Goal: Task Accomplishment & Management: Manage account settings

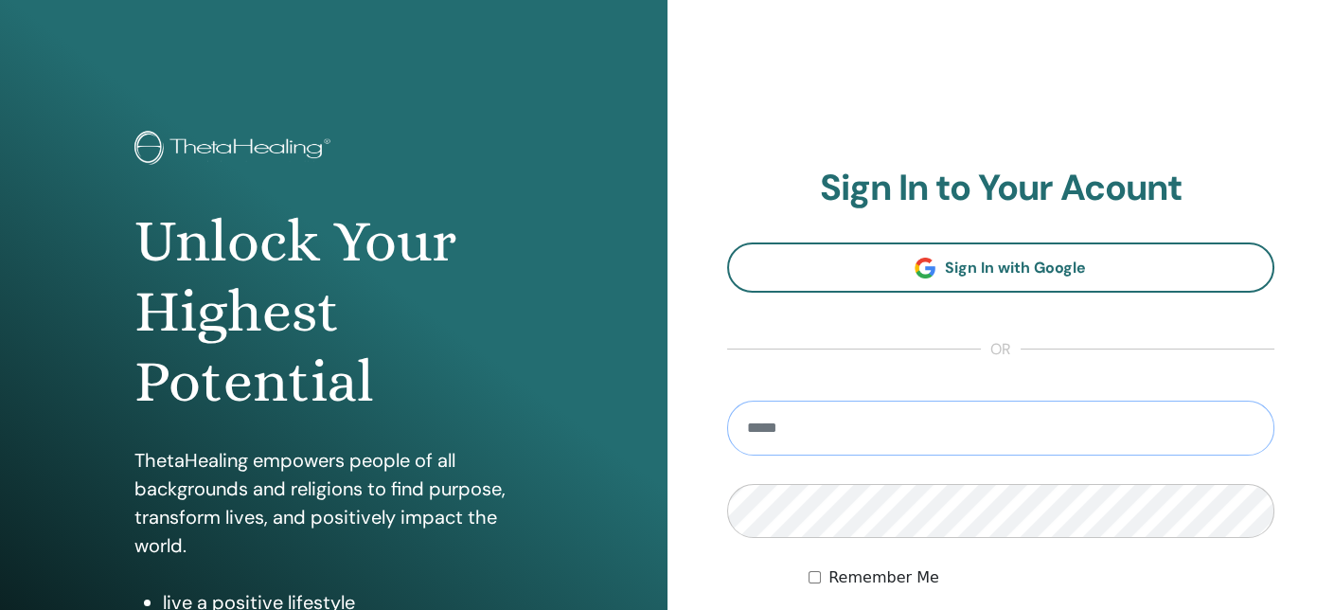
type input "**********"
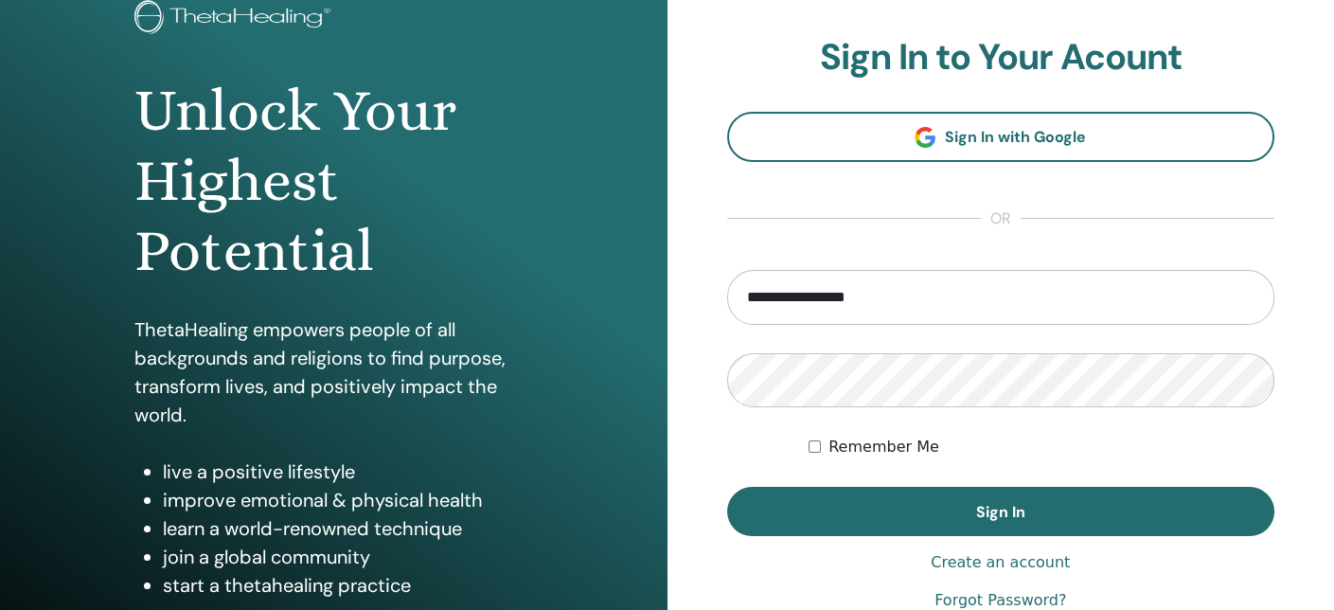
scroll to position [160, 0]
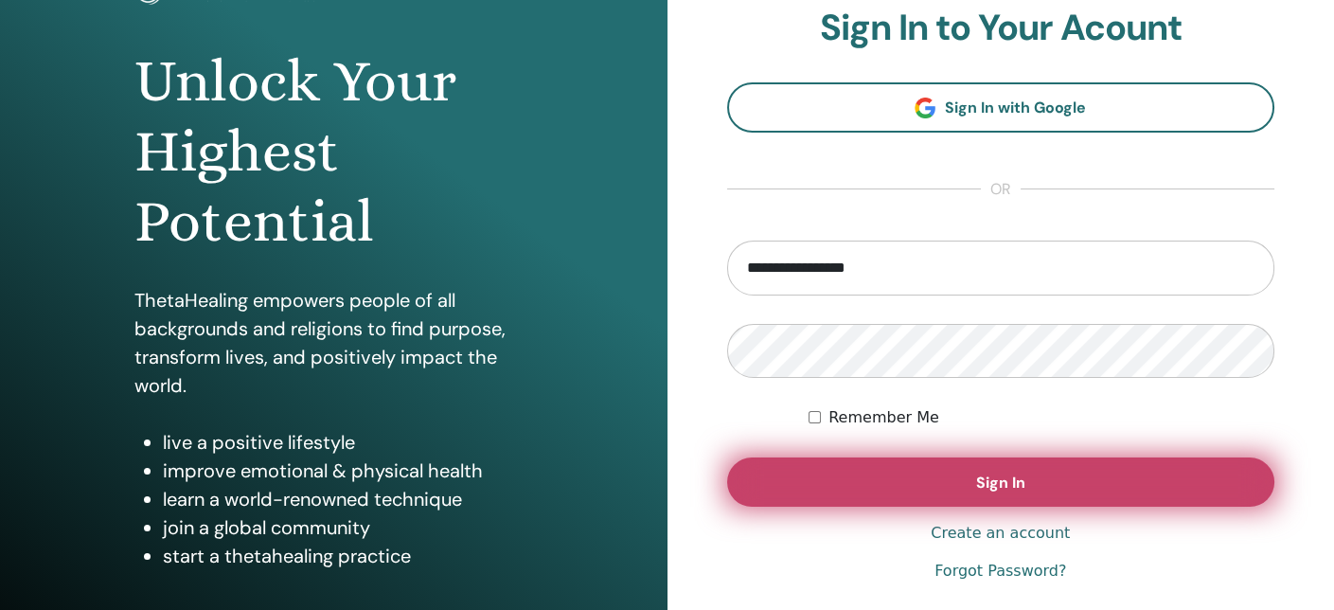
click at [1100, 490] on button "Sign In" at bounding box center [1001, 481] width 548 height 49
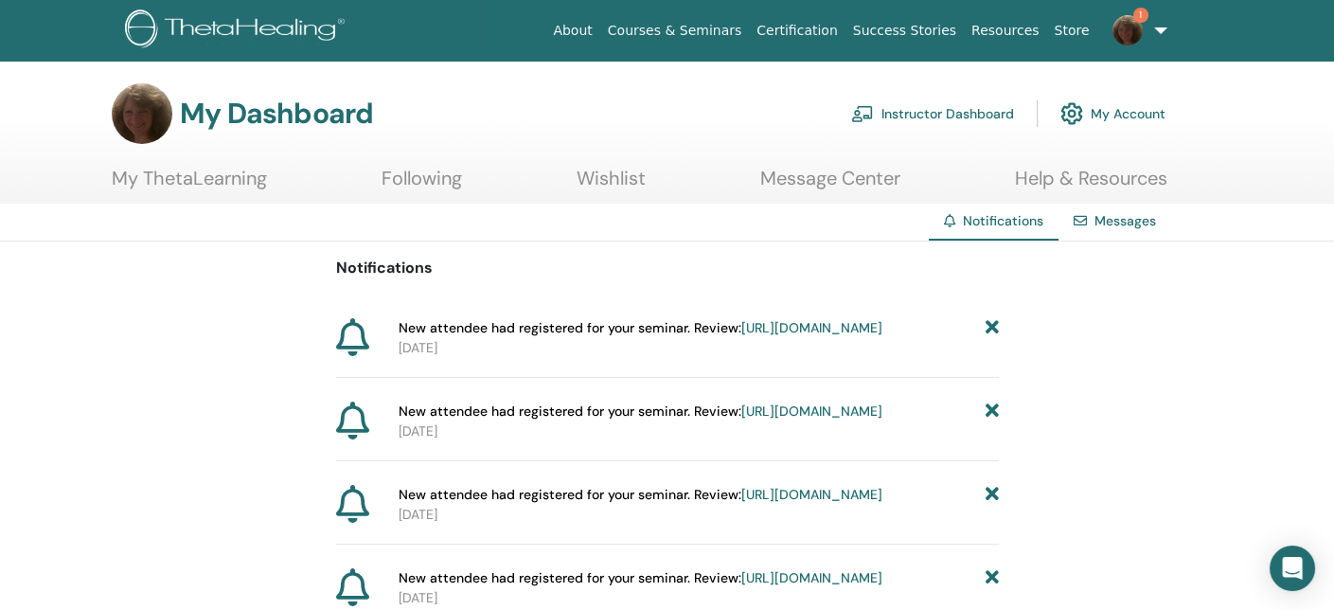
click at [533, 325] on span "New attendee had registered for your seminar. Review: https://member.thetaheali…" at bounding box center [641, 328] width 484 height 20
click at [741, 336] on link "https://member.thetahealing.com/instructor/seminar/373070/attendees" at bounding box center [811, 327] width 141 height 17
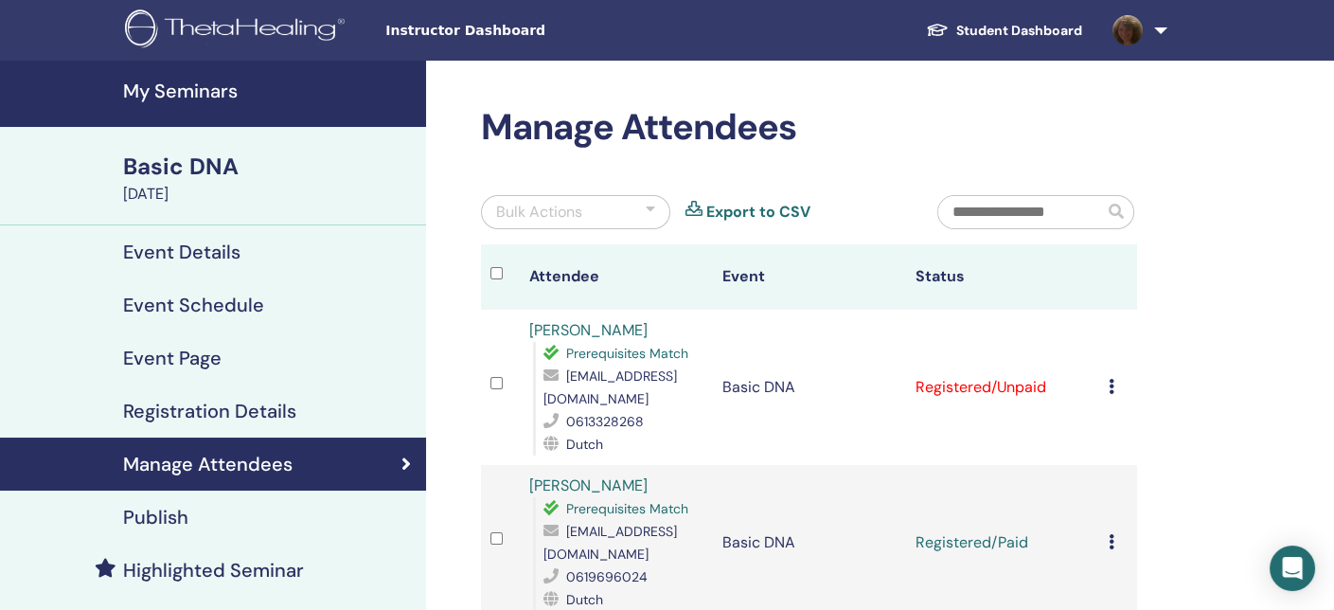
click at [1111, 382] on icon at bounding box center [1112, 386] width 6 height 15
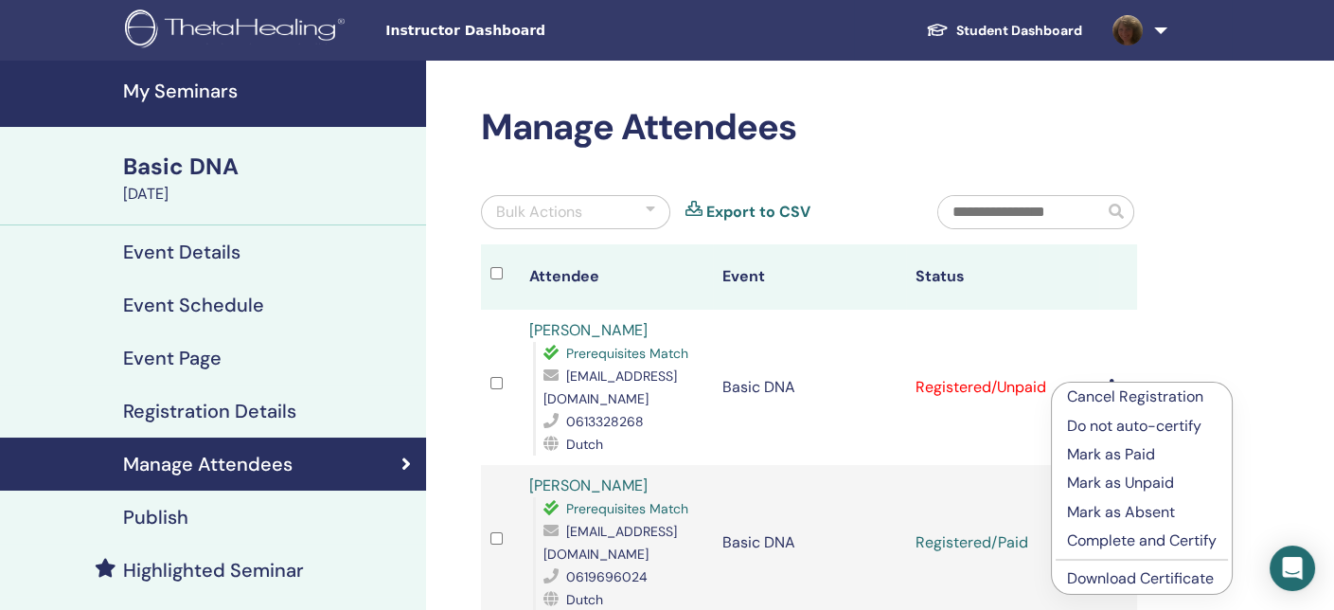
click at [1114, 450] on p "Mark as Paid" at bounding box center [1142, 454] width 150 height 23
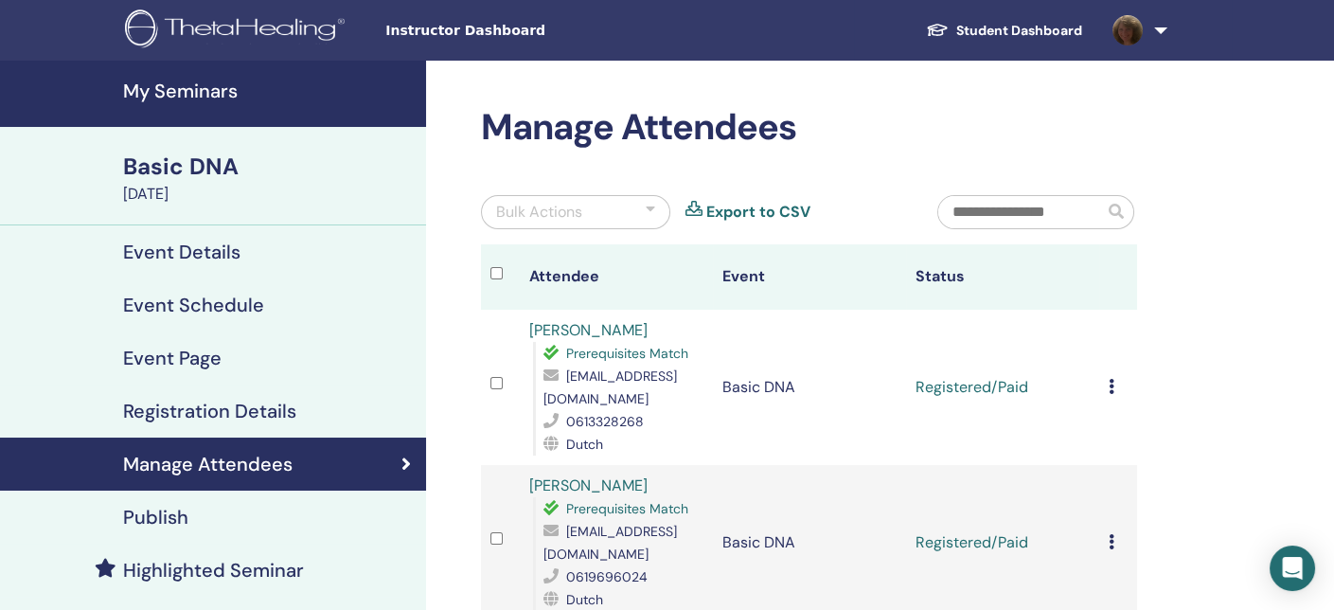
click at [1163, 27] on link at bounding box center [1137, 30] width 78 height 61
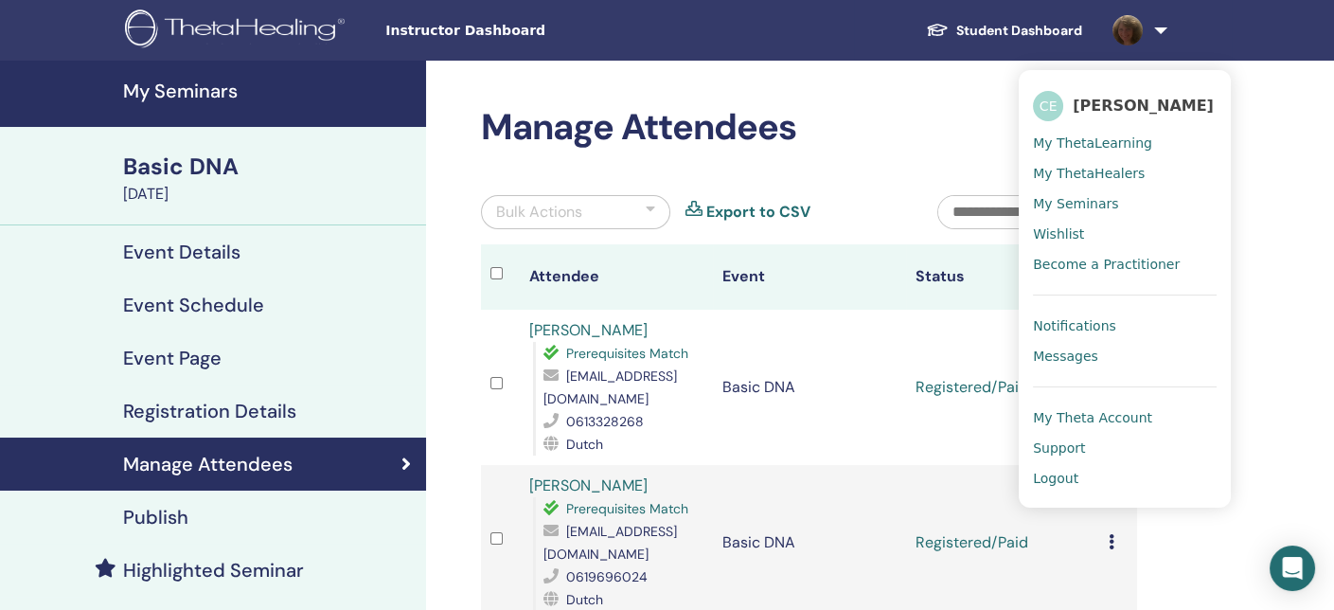
click at [1041, 479] on span "Logout" at bounding box center [1055, 478] width 45 height 17
